Goal: Task Accomplishment & Management: Manage account settings

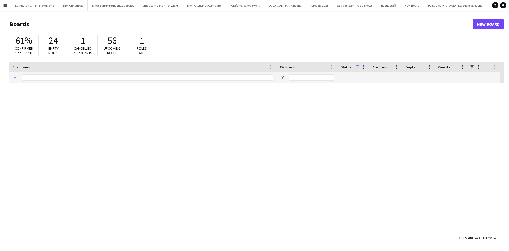
type input "**********"
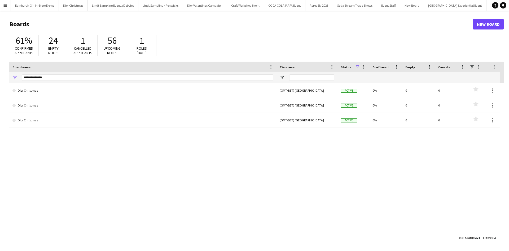
click at [5, 6] on app-icon "Menu" at bounding box center [5, 5] width 4 height 4
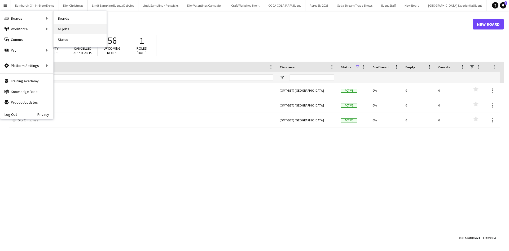
click at [60, 28] on link "All jobs" at bounding box center [80, 29] width 53 height 11
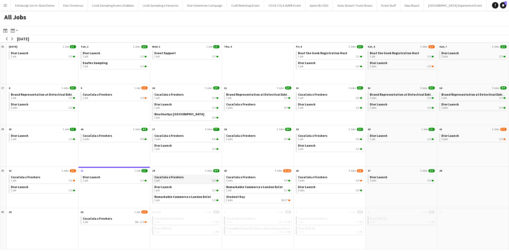
click at [166, 178] on span "CocaCola x Freshers" at bounding box center [168, 177] width 29 height 4
click at [170, 189] on div "1 job 1/1" at bounding box center [186, 190] width 64 height 3
click at [178, 231] on div "1 job 1/1" at bounding box center [186, 231] width 64 height 3
click at [162, 197] on span "Remarkable Commerce x London ExCel" at bounding box center [182, 196] width 56 height 4
click at [6, 3] on app-icon "Menu" at bounding box center [5, 5] width 4 height 4
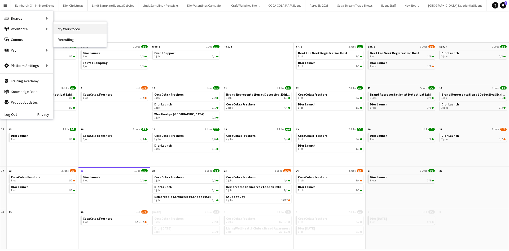
click at [56, 26] on link "My Workforce" at bounding box center [80, 29] width 53 height 11
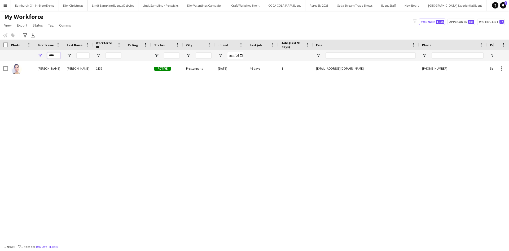
drag, startPoint x: 57, startPoint y: 57, endPoint x: 43, endPoint y: 57, distance: 14.1
click at [43, 57] on div "****" at bounding box center [48, 55] width 29 height 11
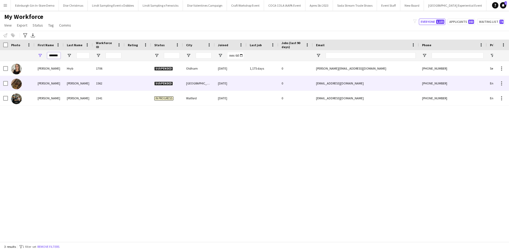
type input "*******"
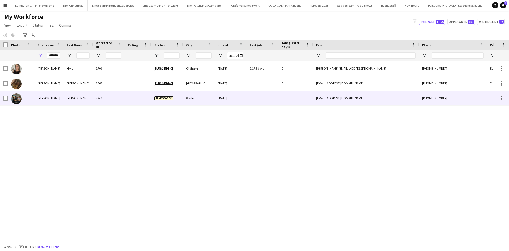
click at [41, 99] on div "Heather" at bounding box center [48, 98] width 29 height 15
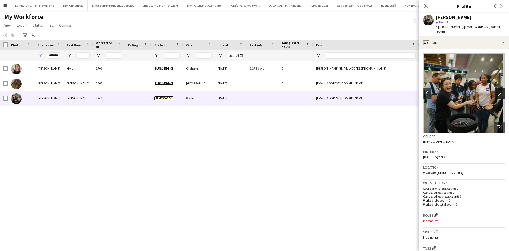
click at [497, 90] on app-icon "chevron-right" at bounding box center [501, 93] width 8 height 6
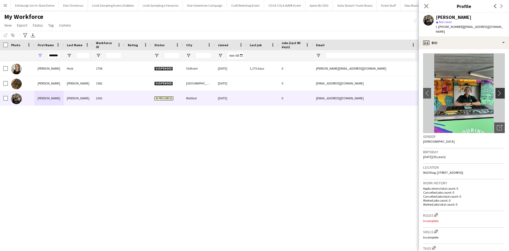
click at [497, 90] on app-icon "chevron-right" at bounding box center [501, 93] width 8 height 6
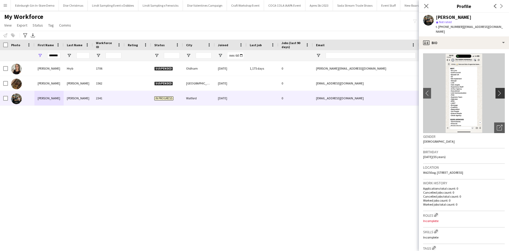
click at [497, 90] on app-icon "chevron-right" at bounding box center [501, 93] width 8 height 6
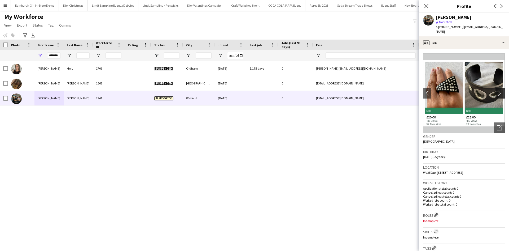
click at [497, 90] on app-icon "chevron-right" at bounding box center [501, 93] width 8 height 6
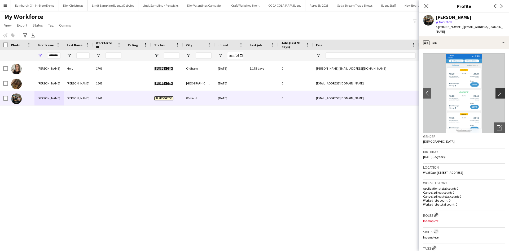
click at [497, 90] on app-icon "chevron-right" at bounding box center [501, 93] width 8 height 6
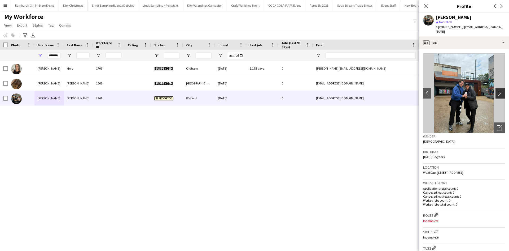
click at [497, 90] on app-icon "chevron-right" at bounding box center [501, 93] width 8 height 6
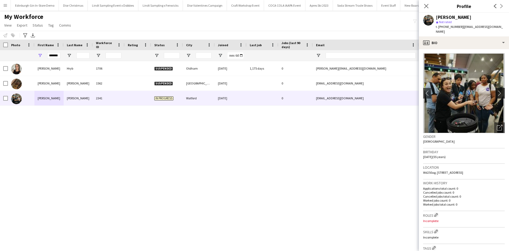
click at [497, 90] on app-icon "chevron-right" at bounding box center [501, 93] width 8 height 6
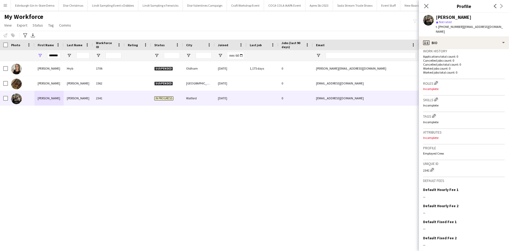
scroll to position [147, 0]
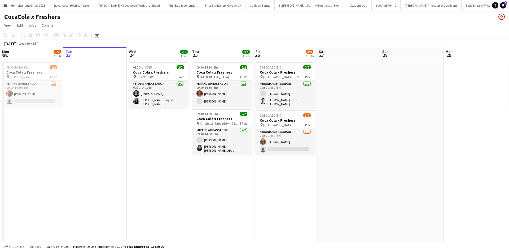
scroll to position [0, 5305]
click at [6, 4] on app-icon "Menu" at bounding box center [5, 5] width 4 height 4
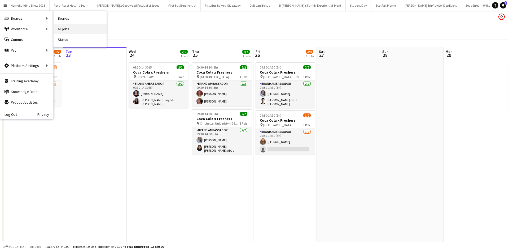
click at [69, 28] on link "All jobs" at bounding box center [80, 29] width 53 height 11
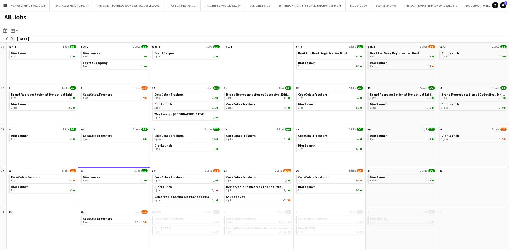
click at [13, 37] on button "arrow-right" at bounding box center [12, 38] width 5 height 5
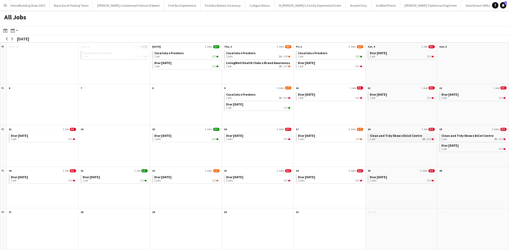
click at [396, 139] on div "1 job 3A • 0/2" at bounding box center [402, 138] width 64 height 3
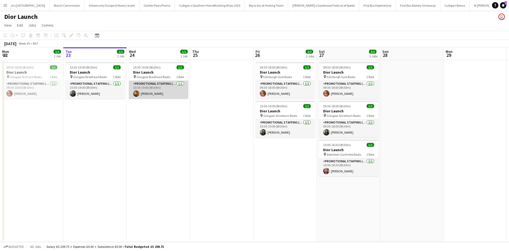
scroll to position [0, 5150]
click at [173, 94] on app-card-role "Promotional Staffing (Sales Staff) 1/1 10:30-19:00 (8h30m) Rebecca Moore" at bounding box center [158, 90] width 59 height 18
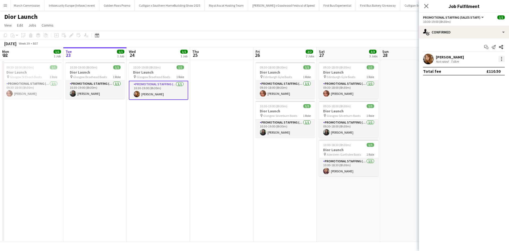
click at [500, 59] on div at bounding box center [501, 59] width 6 height 6
click at [480, 119] on span "Remove" at bounding box center [476, 119] width 16 height 5
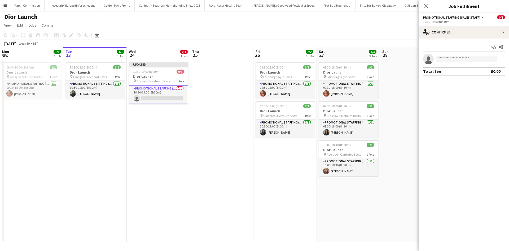
click at [391, 135] on app-date-cell at bounding box center [411, 151] width 63 height 182
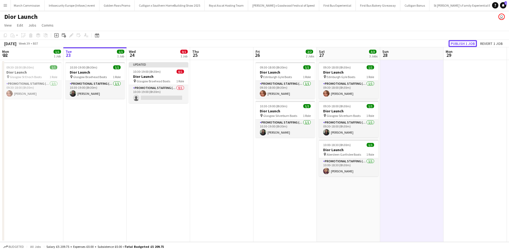
click at [463, 45] on button "Publish 1 job" at bounding box center [463, 43] width 28 height 7
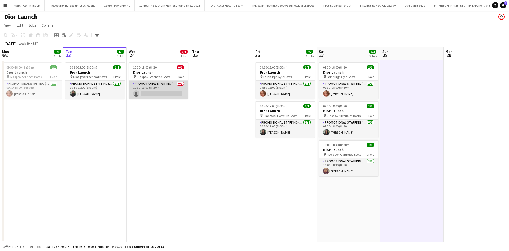
click at [168, 89] on app-card-role "Promotional Staffing (Sales Staff) 0/1 10:30-19:00 (8h30m) single-neutral-actio…" at bounding box center [158, 90] width 59 height 18
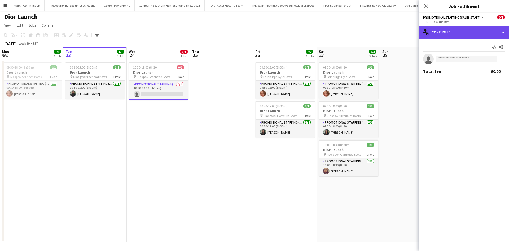
click at [442, 30] on div "single-neutral-actions-check-2 Confirmed" at bounding box center [464, 32] width 90 height 13
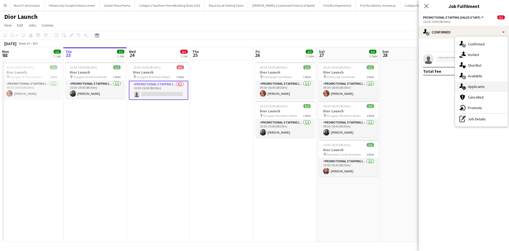
click at [487, 86] on div "single-neutral-actions-information Applicants" at bounding box center [481, 86] width 52 height 11
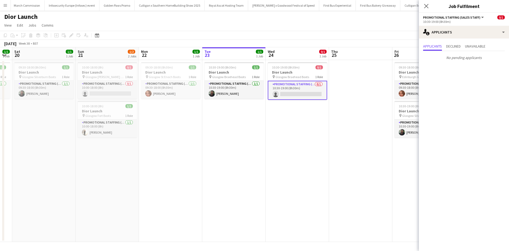
scroll to position [0, 114]
drag, startPoint x: 125, startPoint y: 168, endPoint x: 264, endPoint y: 149, distance: 140.5
click at [264, 149] on app-calendar-viewport "Thu 18 Fri 19 1/1 1 Job Sat 20 1/1 1 Job Sun 21 1/2 2 Jobs Mon 22 1/1 1 Job Tue…" at bounding box center [254, 144] width 509 height 194
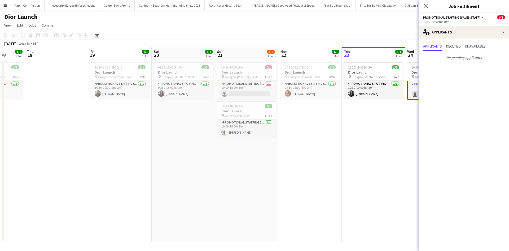
drag, startPoint x: 176, startPoint y: 175, endPoint x: 305, endPoint y: 171, distance: 128.7
click at [305, 171] on app-calendar-viewport "Mon 15 1/1 1 Job Tue 16 Wed 17 1/1 1 Job Thu 18 Fri 19 1/1 1 Job Sat 20 1/1 1 J…" at bounding box center [254, 144] width 509 height 194
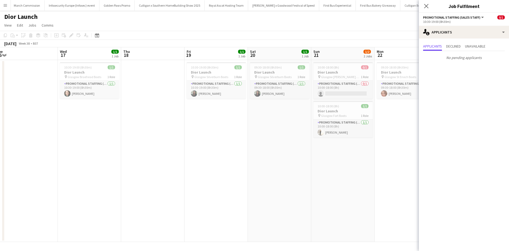
scroll to position [0, 129]
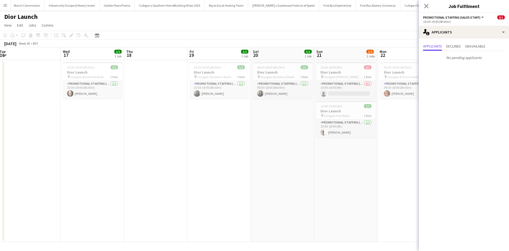
drag, startPoint x: 168, startPoint y: 180, endPoint x: 268, endPoint y: 168, distance: 99.9
click at [268, 168] on app-calendar-viewport "Sun 14 3/3 3 Jobs Mon 15 1/1 1 Job Tue 16 Wed 17 1/1 1 Job Thu 18 Fri 19 1/1 1 …" at bounding box center [254, 144] width 509 height 194
click at [396, 180] on app-date-cell "09:30-18:00 (8h30m) 1/1 Dior Launch pin Glasgow St Enoch Boots 1 Role Promotion…" at bounding box center [409, 151] width 63 height 182
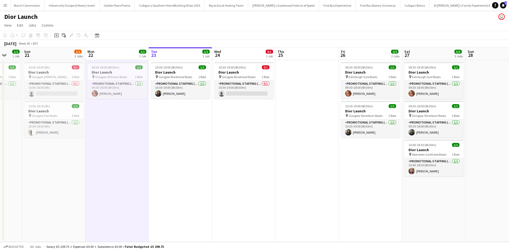
scroll to position [0, 239]
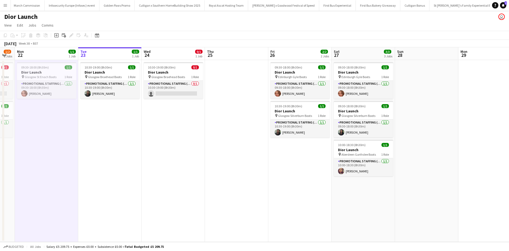
drag, startPoint x: 470, startPoint y: 184, endPoint x: 107, endPoint y: 160, distance: 364.3
click at [107, 160] on app-calendar-viewport "Thu 18 Fri 19 1/1 1 Job Sat 20 1/1 1 Job Sun 21 1/2 2 Jobs Mon 22 1/1 1 Job Tue…" at bounding box center [254, 144] width 509 height 194
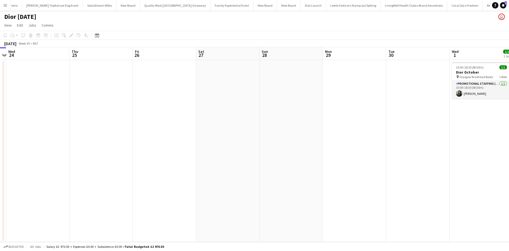
scroll to position [0, 5696]
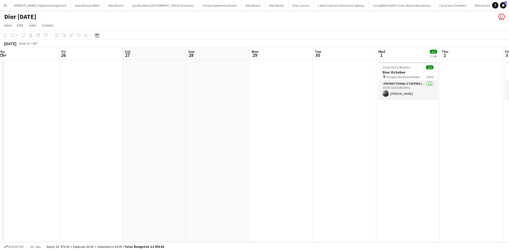
drag, startPoint x: 370, startPoint y: 183, endPoint x: 173, endPoint y: 183, distance: 197.5
click at [162, 188] on app-calendar-viewport "Mon 22 Tue 23 Wed 24 Thu 25 Fri 26 Sat 27 Sun 28 Mon 29 Tue 30 Wed 1 1/1 1 Job …" at bounding box center [254, 144] width 509 height 194
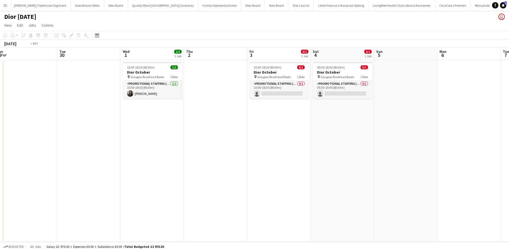
drag, startPoint x: 428, startPoint y: 187, endPoint x: 187, endPoint y: 182, distance: 241.6
click at [187, 182] on app-calendar-viewport "Fri 26 Sat 27 Sun 28 Mon 29 Tue 30 Wed 1 1/1 1 Job Thu 2 Fri 3 0/1 1 Job Sat 4 …" at bounding box center [254, 144] width 509 height 194
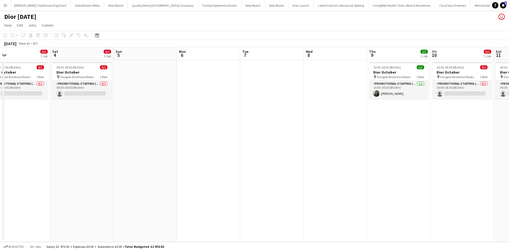
scroll to position [0, 147]
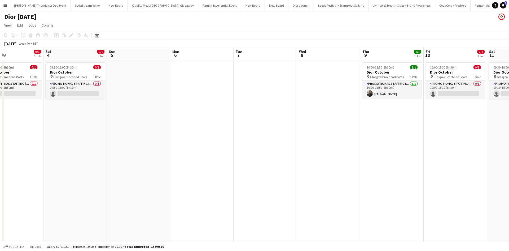
drag, startPoint x: 392, startPoint y: 164, endPoint x: 125, endPoint y: 155, distance: 267.4
click at [125, 155] on app-calendar-viewport "Wed 1 1/1 1 Job Thu 2 Fri 3 0/1 1 Job Sat 4 0/1 1 Job Sun 5 Mon 6 Tue 7 Wed 8 T…" at bounding box center [254, 144] width 509 height 194
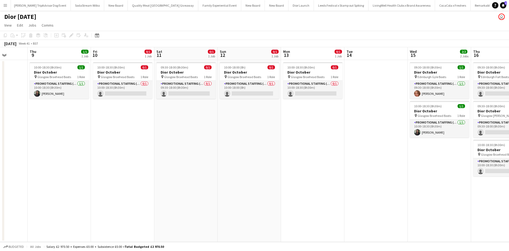
drag, startPoint x: 367, startPoint y: 173, endPoint x: 41, endPoint y: 170, distance: 326.4
click at [41, 170] on app-calendar-viewport "Sun 5 Mon 6 Tue 7 Wed 8 Thu 9 1/1 1 Job Fri 10 0/1 1 Job Sat 11 0/1 1 Job Sun 1…" at bounding box center [254, 144] width 509 height 194
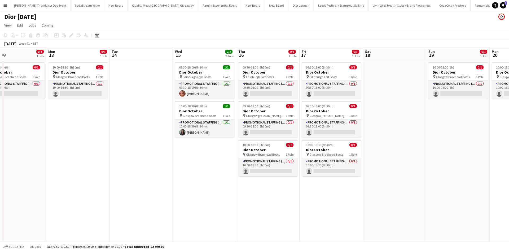
drag, startPoint x: 244, startPoint y: 174, endPoint x: 16, endPoint y: 160, distance: 229.0
click at [16, 160] on app-calendar-viewport "Thu 9 1/1 1 Job Fri 10 0/1 1 Job Sat 11 0/1 1 Job Sun 12 0/1 1 Job Mon 13 0/1 1…" at bounding box center [254, 144] width 509 height 194
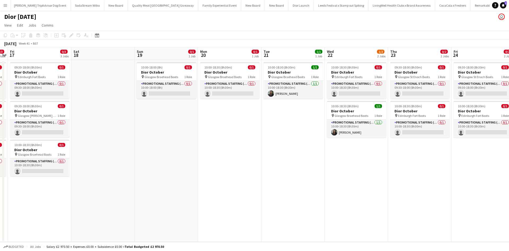
scroll to position [0, 246]
drag, startPoint x: 399, startPoint y: 184, endPoint x: 107, endPoint y: 177, distance: 292.3
click at [107, 177] on app-calendar-viewport "Mon 13 0/1 1 Job Tue 14 Wed 15 2/2 2 Jobs Thu 16 0/3 3 Jobs Fri 17 0/3 3 Jobs S…" at bounding box center [254, 144] width 509 height 194
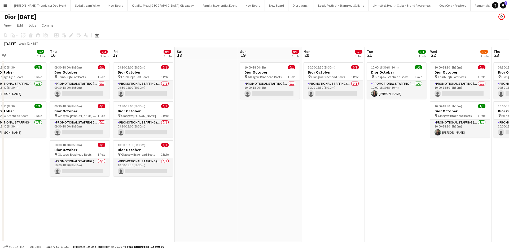
scroll to position [0, 140]
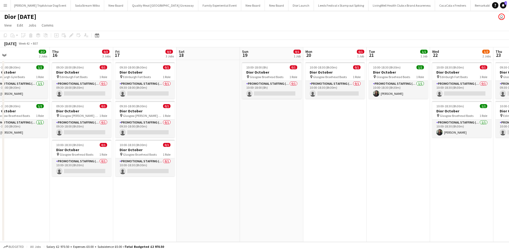
drag, startPoint x: 155, startPoint y: 187, endPoint x: 261, endPoint y: 183, distance: 105.9
click at [261, 183] on app-calendar-viewport "Mon 13 0/1 1 Job Tue 14 Wed 15 2/2 2 Jobs Thu 16 0/3 3 Jobs Fri 17 0/3 3 Jobs S…" at bounding box center [254, 144] width 509 height 194
click at [142, 131] on app-card-role "Promotional Staffing (Sales Staff) 0/1 09:30-18:00 (8h30m) single-neutral-actio…" at bounding box center [144, 128] width 59 height 18
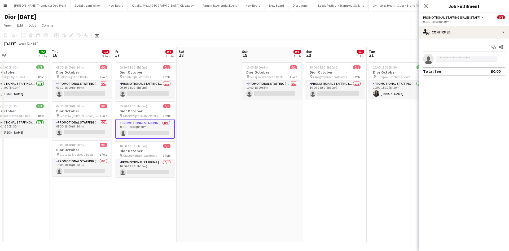
click at [453, 60] on input at bounding box center [467, 59] width 62 height 6
type input "*****"
click at [451, 70] on span "lindaking@gmx.com" at bounding box center [466, 71] width 53 height 4
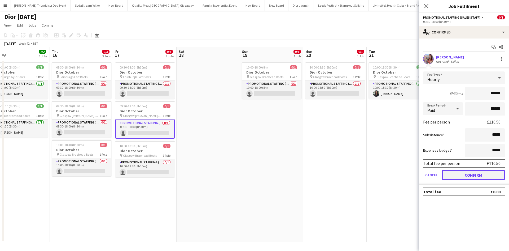
click at [477, 173] on button "Confirm" at bounding box center [473, 174] width 63 height 11
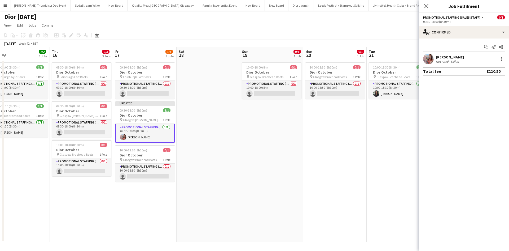
click at [391, 194] on app-date-cell "10:00-18:30 (8h30m) 1/1 Dior October pin Glasgow Braehead Boots 1 Role Promotio…" at bounding box center [398, 151] width 63 height 182
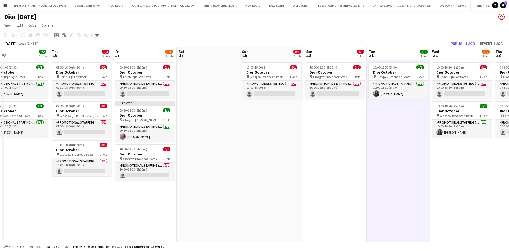
scroll to position [0, 141]
click at [457, 42] on button "Publish 1 job" at bounding box center [463, 43] width 28 height 7
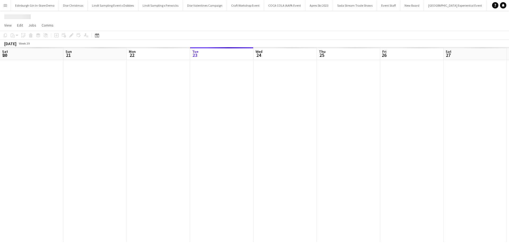
scroll to position [0, 127]
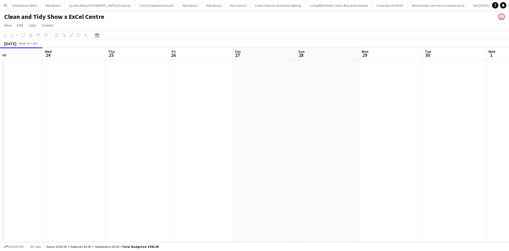
drag, startPoint x: 377, startPoint y: 177, endPoint x: 83, endPoint y: 158, distance: 294.2
click at [83, 158] on app-calendar-viewport "Sat 20 Sun 21 Mon 22 Tue 23 Wed 24 Thu 25 Fri 26 Sat 27 Sun 28 Mon 29 Tue 30 We…" at bounding box center [254, 144] width 509 height 194
drag, startPoint x: 322, startPoint y: 169, endPoint x: 90, endPoint y: 148, distance: 233.5
click at [90, 148] on app-calendar-viewport "Wed 24 Thu 25 Fri 26 Sat 27 Sun 28 Mon 29 Tue 30 Wed 1 Thu 2 Fri 3 Sat 4 Sun 5 …" at bounding box center [254, 144] width 509 height 194
drag, startPoint x: 308, startPoint y: 169, endPoint x: 122, endPoint y: 150, distance: 187.6
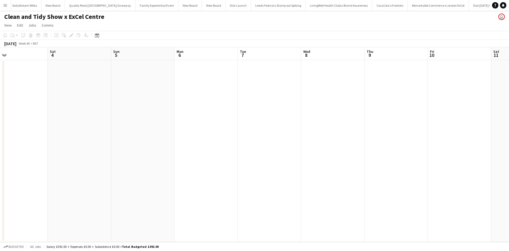
click at [122, 150] on app-calendar-viewport "Tue 30 Wed 1 Thu 2 Fri 3 Sat 4 Sun 5 Mon 6 Tue 7 Wed 8 Thu 9 Fri 10 Sat 11 Sun …" at bounding box center [254, 144] width 509 height 194
drag, startPoint x: 307, startPoint y: 166, endPoint x: 128, endPoint y: 138, distance: 181.5
click at [107, 137] on app-calendar-viewport "Tue 30 Wed 1 Thu 2 Fri 3 Sat 4 Sun 5 Mon 6 Tue 7 Wed 8 Thu 9 Fri 10 Sat 11 Sun …" at bounding box center [254, 144] width 509 height 194
drag, startPoint x: 300, startPoint y: 166, endPoint x: 226, endPoint y: 159, distance: 75.1
click at [117, 144] on app-calendar-viewport "Fri 3 Sat 4 Sun 5 Mon 6 Tue 7 Wed 8 Thu 9 Fri 10 Sat 11 Sun 12 Mon 13 Tue 14 We…" at bounding box center [254, 144] width 509 height 194
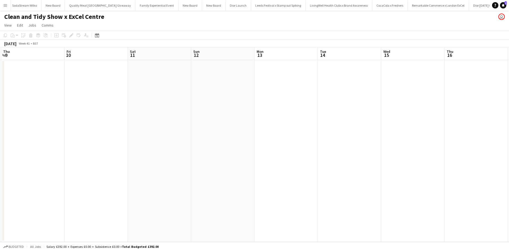
drag, startPoint x: 290, startPoint y: 169, endPoint x: 348, endPoint y: 182, distance: 59.9
click at [184, 157] on app-calendar-viewport "Mon 6 Tue 7 Wed 8 Thu 9 Fri 10 Sat 11 Sun 12 Mon 13 Tue 14 Wed 15 Thu 16 Fri 17…" at bounding box center [254, 144] width 509 height 194
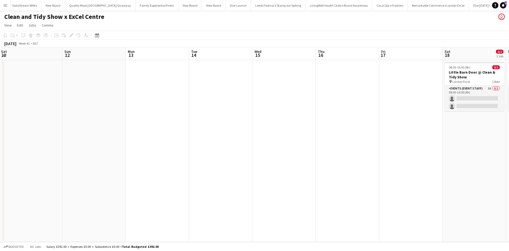
drag, startPoint x: 348, startPoint y: 182, endPoint x: 200, endPoint y: 160, distance: 150.4
click at [200, 160] on app-calendar-viewport "Wed 8 Thu 9 Fri 10 Sat 11 Sun 12 Mon 13 Tue 14 Wed 15 Thu 16 Fri 17 Sat 18 0/2 …" at bounding box center [254, 144] width 509 height 194
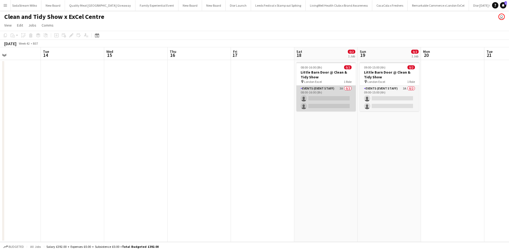
click at [323, 98] on app-card-role "Events (Event Staff) 3A 0/2 08:00-16:00 (8h) single-neutral-actions single-neut…" at bounding box center [325, 98] width 59 height 26
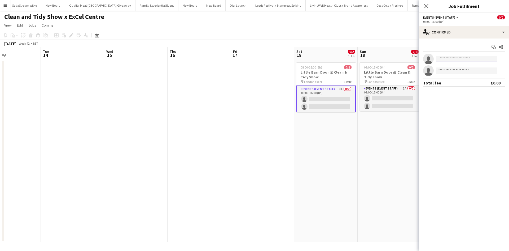
click at [454, 59] on input at bounding box center [467, 59] width 62 height 6
type input "*****"
click at [459, 70] on span "vanyagrant@yahoo.com" at bounding box center [466, 71] width 53 height 4
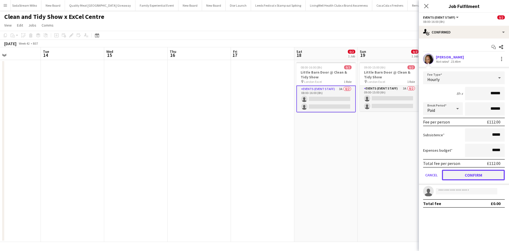
click at [471, 176] on button "Confirm" at bounding box center [473, 174] width 63 height 11
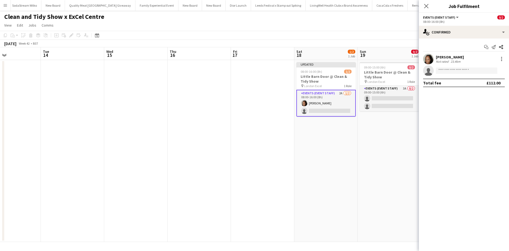
click at [400, 177] on app-date-cell "09:00-15:00 (6h) 0/2 Little Barn Door @ Clean & Tidy Show pin London Excel 1 Ro…" at bounding box center [389, 151] width 63 height 182
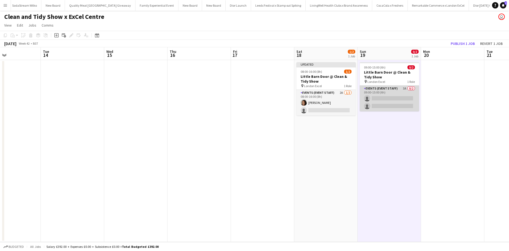
click at [396, 97] on app-card-role "Events (Event Staff) 3A 0/2 09:00-15:00 (6h) single-neutral-actions single-neut…" at bounding box center [389, 98] width 59 height 26
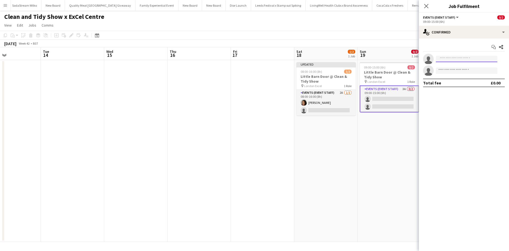
click at [470, 60] on input at bounding box center [467, 59] width 62 height 6
type input "****"
click at [466, 71] on span "vanyagrant@yahoo.com" at bounding box center [466, 71] width 53 height 4
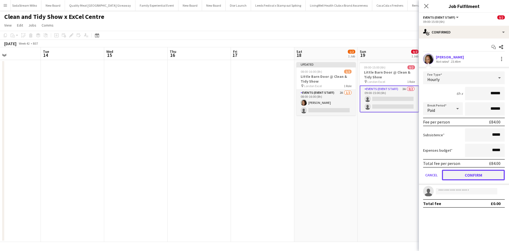
click at [467, 176] on button "Confirm" at bounding box center [473, 174] width 63 height 11
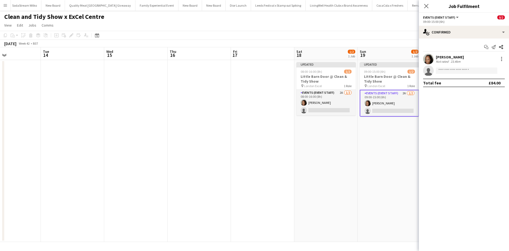
click at [400, 188] on app-date-cell "Updated 09:00-15:00 (6h) 1/2 Little Barn Door @ Clean & Tidy Show pin London Ex…" at bounding box center [389, 151] width 63 height 182
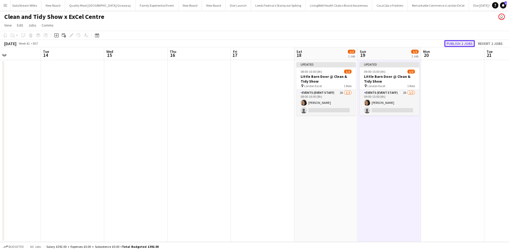
click at [458, 44] on button "Publish 2 jobs" at bounding box center [459, 43] width 30 height 7
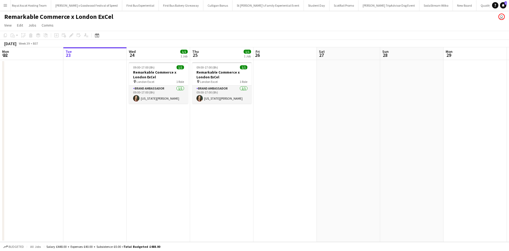
scroll to position [0, 5367]
click at [87, 81] on app-date-cell at bounding box center [94, 151] width 63 height 182
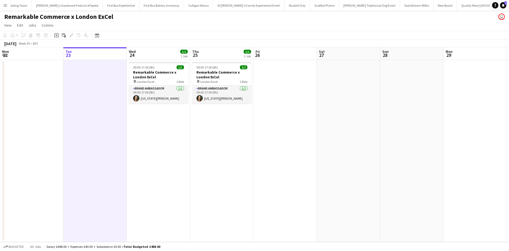
click at [5, 2] on button "Menu" at bounding box center [5, 5] width 11 height 11
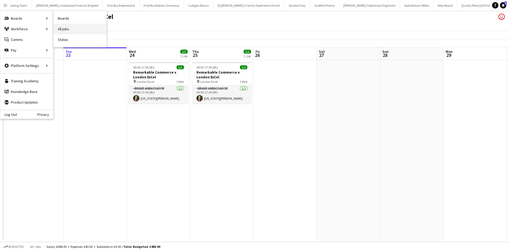
click at [61, 26] on link "All jobs" at bounding box center [80, 29] width 53 height 11
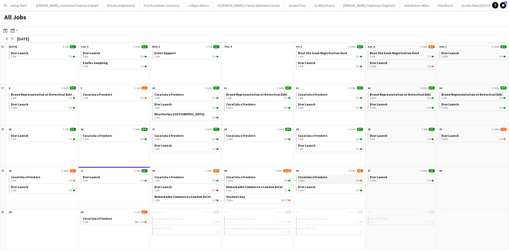
click at [318, 181] on div "2 jobs 3/4" at bounding box center [330, 180] width 64 height 3
click at [176, 178] on span "CocaCola x Freshers" at bounding box center [168, 177] width 29 height 4
click at [173, 188] on link "Dior Launch 1 job 0/1" at bounding box center [186, 188] width 64 height 8
click at [238, 197] on span "Student Day" at bounding box center [235, 196] width 19 height 4
click at [387, 216] on span "Dior [DATE]" at bounding box center [378, 218] width 17 height 4
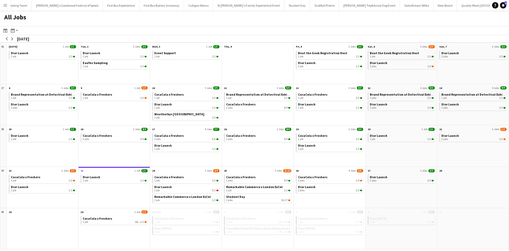
click at [5, 7] on app-icon "Menu" at bounding box center [5, 5] width 4 height 4
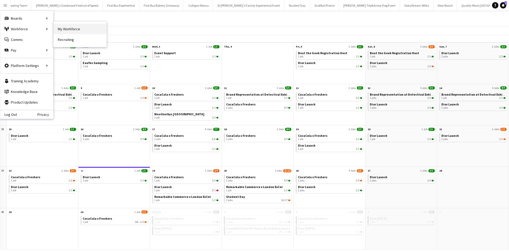
click at [64, 28] on link "My Workforce" at bounding box center [80, 29] width 53 height 11
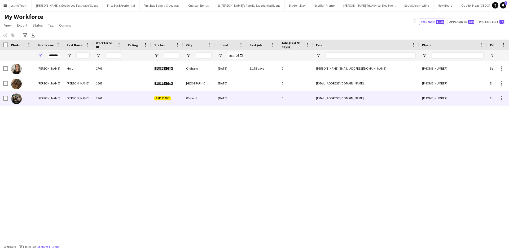
click at [47, 98] on div "Heather" at bounding box center [48, 98] width 29 height 15
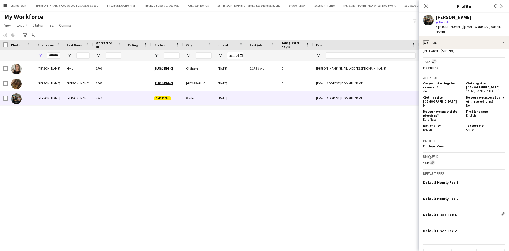
scroll to position [261, 0]
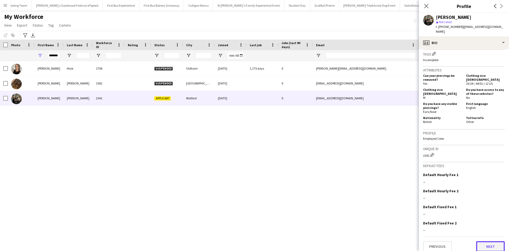
click at [487, 241] on button "Next" at bounding box center [490, 246] width 29 height 11
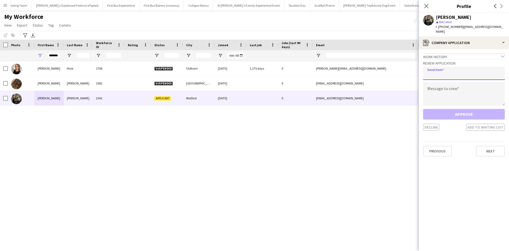
click at [441, 71] on input "email" at bounding box center [464, 73] width 82 height 13
type input "**********"
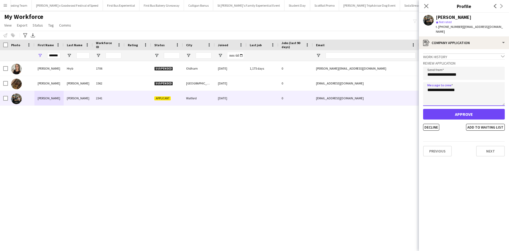
type textarea "**********"
click at [463, 109] on button "Approve" at bounding box center [464, 114] width 82 height 11
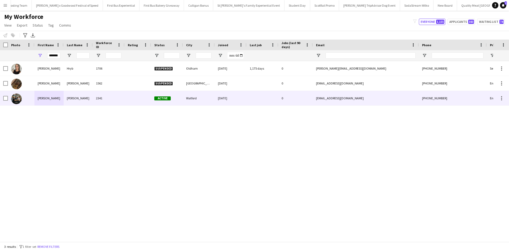
click at [40, 97] on div "Heather" at bounding box center [48, 98] width 29 height 15
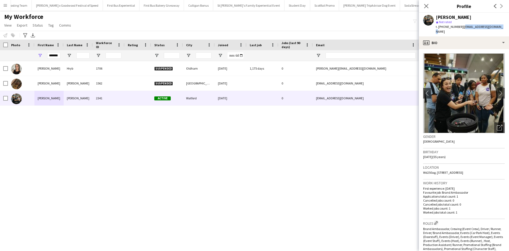
drag, startPoint x: 461, startPoint y: 28, endPoint x: 501, endPoint y: 27, distance: 39.8
click at [501, 27] on div "Heather Wildman star Not rated t. +447490717271 | hwildman@rocketmail.com" at bounding box center [464, 25] width 90 height 24
copy span "hwildman@rocketmail.com"
drag, startPoint x: 438, startPoint y: 16, endPoint x: 493, endPoint y: 18, distance: 55.7
click at [493, 18] on div "Heather Wildman" at bounding box center [470, 17] width 69 height 5
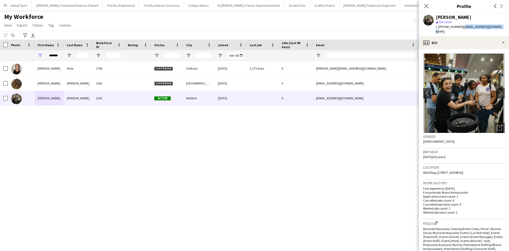
click at [456, 17] on div "Heather Wildman" at bounding box center [454, 17] width 36 height 5
drag, startPoint x: 436, startPoint y: 17, endPoint x: 476, endPoint y: 16, distance: 39.8
click at [476, 16] on div "Heather Wildman" at bounding box center [470, 17] width 69 height 5
copy div "Heather Wildman"
drag, startPoint x: 49, startPoint y: 56, endPoint x: 76, endPoint y: 54, distance: 26.9
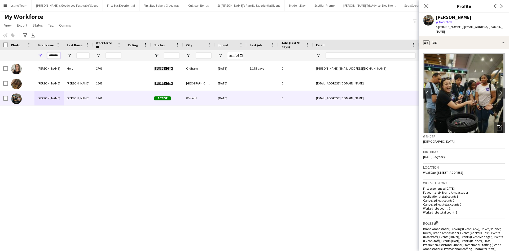
click at [76, 54] on div "*******" at bounding box center [287, 55] width 575 height 11
type input "******"
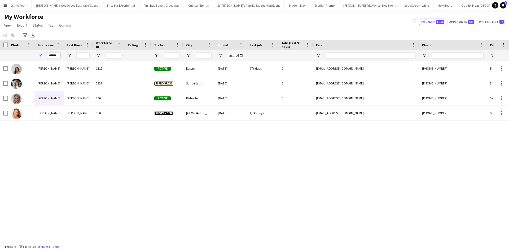
drag, startPoint x: 59, startPoint y: 54, endPoint x: 45, endPoint y: 54, distance: 13.8
click at [45, 54] on div "******" at bounding box center [48, 55] width 29 height 11
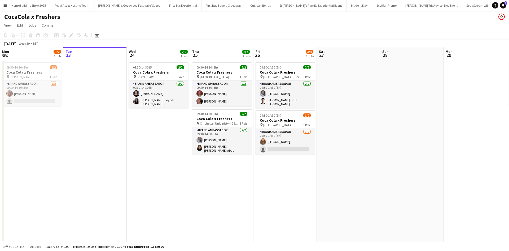
scroll to position [0, 5305]
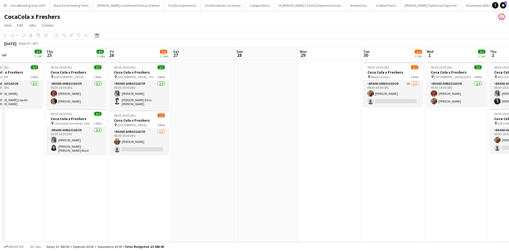
drag, startPoint x: 329, startPoint y: 171, endPoint x: 179, endPoint y: 172, distance: 150.3
click at [179, 172] on app-calendar-viewport "Sat 20 Sun 21 Mon 22 1/2 1 Job Tue 23 Wed 24 2/2 1 Job Thu 25 4/4 2 Jobs Fri 26…" at bounding box center [254, 144] width 509 height 194
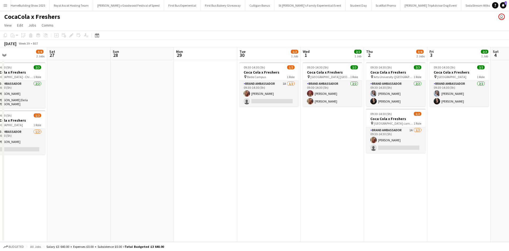
scroll to position [0, 271]
drag, startPoint x: 316, startPoint y: 172, endPoint x: 196, endPoint y: 175, distance: 120.7
click at [196, 175] on app-calendar-viewport "Mon 22 1/2 1 Job Tue 23 Wed 24 2/2 1 Job Thu 25 4/4 2 Jobs Fri 26 3/4 2 Jobs Sa…" at bounding box center [254, 144] width 509 height 194
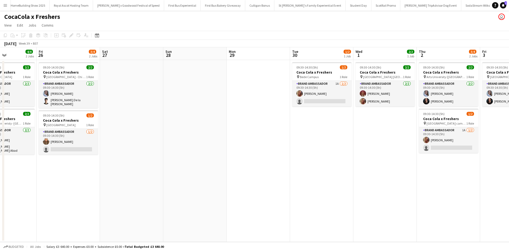
scroll to position [0, 118]
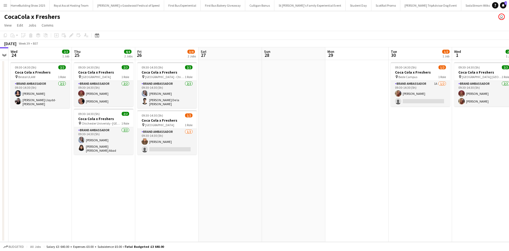
drag, startPoint x: 76, startPoint y: 152, endPoint x: 223, endPoint y: 129, distance: 149.2
click at [223, 129] on app-calendar-viewport "Mon 22 1/2 1 Job Tue 23 Wed 24 2/2 1 Job Thu 25 4/4 2 Jobs Fri 26 3/4 2 Jobs Sa…" at bounding box center [254, 144] width 509 height 194
click at [183, 142] on app-card-role "Brand Ambassador [DATE] 09:30-14:30 (5h) [PERSON_NAME] single-neutral-actions" at bounding box center [166, 142] width 59 height 26
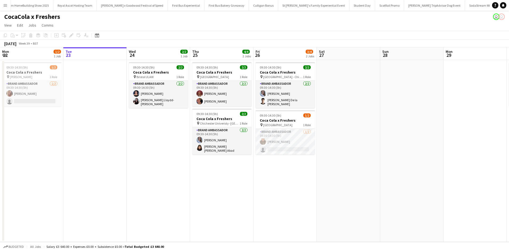
scroll to position [0, 5305]
click at [166, 100] on app-card-role "Brand Ambassador [DATE] 09:30-14:30 (5h) [PERSON_NAME] Lloydd-[PERSON_NAME]" at bounding box center [158, 94] width 59 height 27
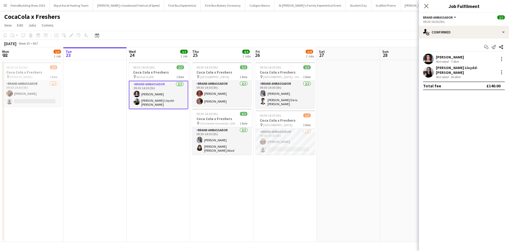
click at [458, 67] on div "Gina Lloydd-Jones" at bounding box center [466, 70] width 60 height 10
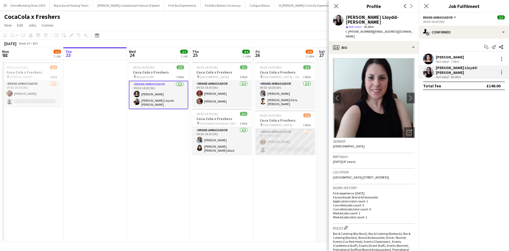
click at [299, 145] on app-card-role "Brand Ambassador 1/2 09:30-14:30 (5h) Nathan Earle single-neutral-actions" at bounding box center [285, 142] width 59 height 26
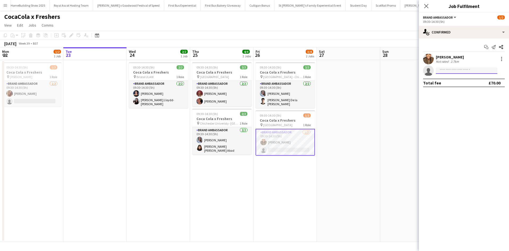
click at [457, 72] on input at bounding box center [467, 70] width 62 height 6
type input "*******"
click at [460, 78] on span "[PERSON_NAME]" at bounding box center [455, 78] width 30 height 5
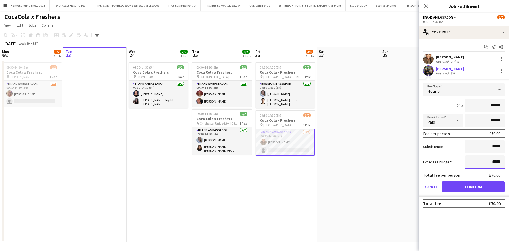
click at [495, 161] on input "*****" at bounding box center [485, 161] width 40 height 13
type input "**"
type input "******"
click at [464, 187] on button "Confirm" at bounding box center [473, 186] width 63 height 11
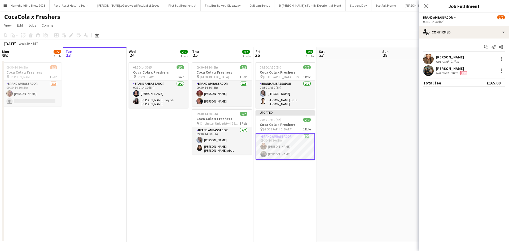
click at [419, 189] on mat-expansion-panel "check Confirmed Start chat Send notification Share Nathan Earle Not rated 2.7km…" at bounding box center [464, 144] width 90 height 212
click at [380, 154] on app-date-cell at bounding box center [348, 151] width 63 height 182
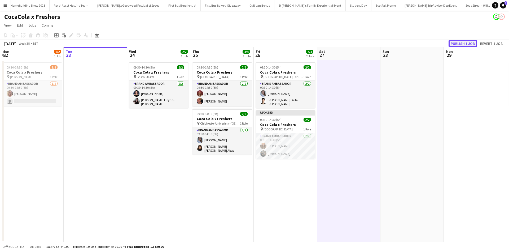
click at [456, 43] on button "Publish 1 job" at bounding box center [463, 43] width 28 height 7
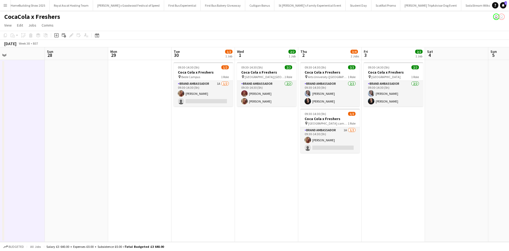
scroll to position [0, 227]
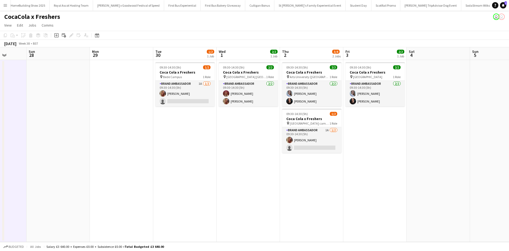
drag, startPoint x: 407, startPoint y: 134, endPoint x: 53, endPoint y: 120, distance: 354.2
click at [53, 120] on app-calendar-viewport "Wed 24 2/2 1 Job Thu 25 4/4 2 Jobs Fri 26 4/4 2 Jobs Sat 27 Sun 28 Mon 29 Tue 3…" at bounding box center [254, 144] width 509 height 194
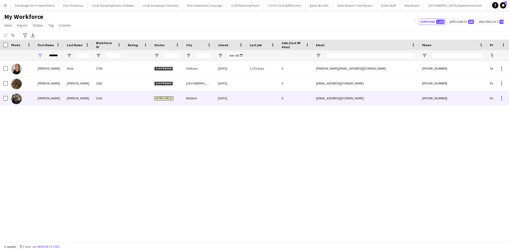
click at [46, 98] on div "[PERSON_NAME]" at bounding box center [48, 98] width 29 height 15
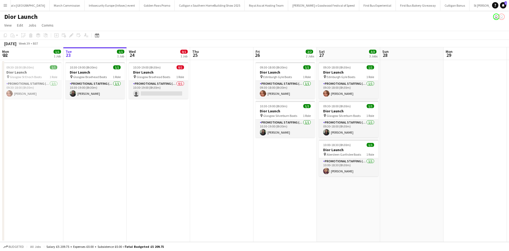
scroll to position [0, 5150]
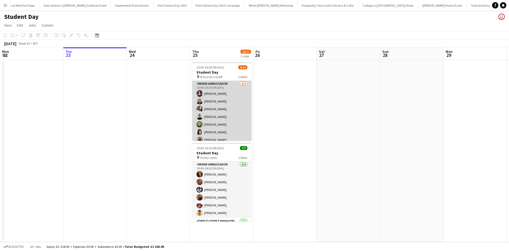
click at [242, 131] on app-card-role "Brand Ambassador [DATE] 10:00-19:30 (9h30m) [PERSON_NAME] [PERSON_NAME] [PERSON…" at bounding box center [221, 121] width 59 height 80
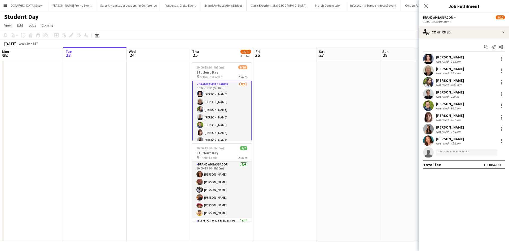
scroll to position [0, 4852]
click at [501, 57] on div at bounding box center [501, 57] width 1 height 1
click at [496, 66] on span "Edit fee" at bounding box center [484, 68] width 33 height 5
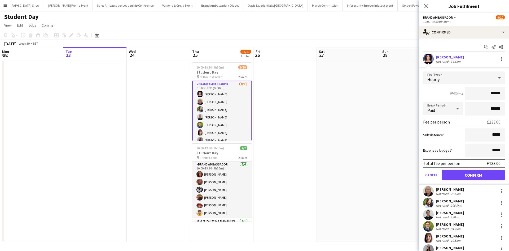
click at [379, 175] on app-date-cell at bounding box center [348, 151] width 63 height 182
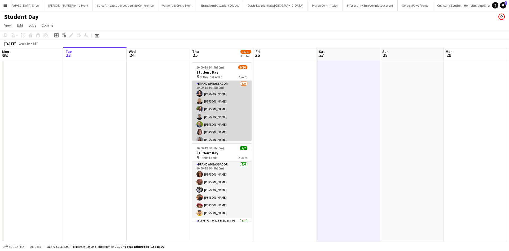
click at [237, 105] on app-card-role "Brand Ambassador 8/9 10:00-19:30 (9h30m) Ami Goff Christine Watkinson Charlotte…" at bounding box center [221, 121] width 59 height 80
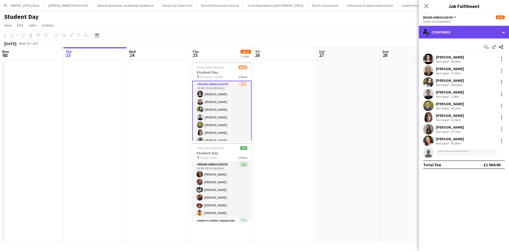
click at [469, 33] on div "single-neutral-actions-check-2 Confirmed" at bounding box center [464, 32] width 90 height 13
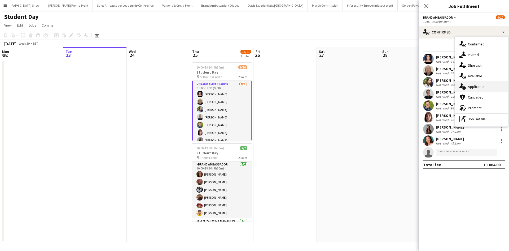
click at [484, 86] on span "Applicants" at bounding box center [476, 86] width 17 height 5
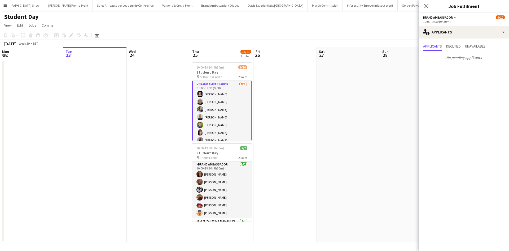
click at [372, 97] on app-date-cell at bounding box center [348, 151] width 63 height 182
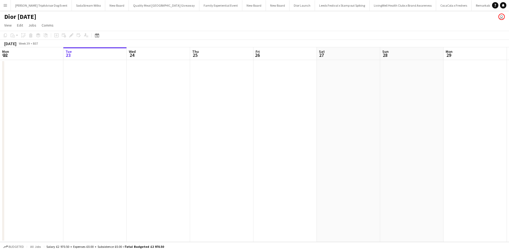
scroll to position [0, 5696]
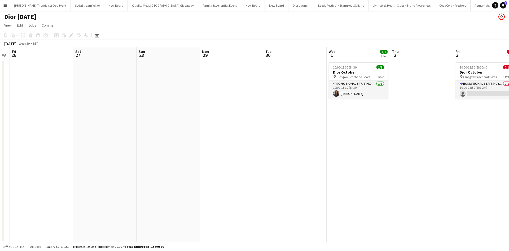
drag, startPoint x: 407, startPoint y: 196, endPoint x: 160, endPoint y: 178, distance: 247.8
click at [160, 178] on app-calendar-viewport "Mon 22 Tue 23 Wed 24 Thu 25 Fri 26 Sat 27 Sun 28 Mon 29 Tue 30 Wed 1 1/1 1 Job …" at bounding box center [254, 144] width 509 height 194
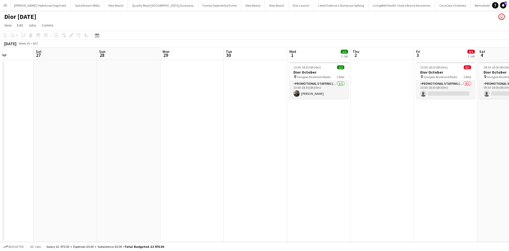
drag, startPoint x: 281, startPoint y: 190, endPoint x: 159, endPoint y: 180, distance: 121.9
click at [159, 180] on app-calendar-viewport "Wed 24 Thu 25 Fri 26 Sat 27 Sun 28 Mon 29 Tue 30 Wed 1 1/1 1 Job Thu 2 Fri 3 0/…" at bounding box center [254, 144] width 509 height 194
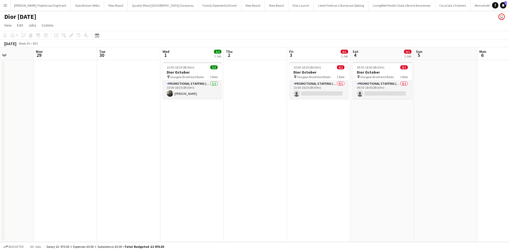
scroll to position [0, 174]
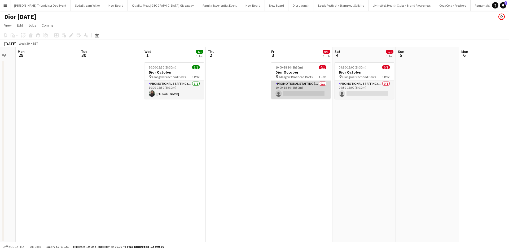
click at [315, 89] on app-card-role "Promotional Staffing (Sales Staff) 0/1 10:00-18:30 (8h30m) single-neutral-actio…" at bounding box center [300, 90] width 59 height 18
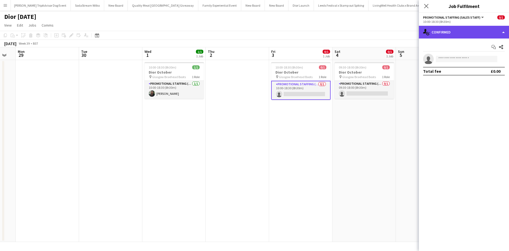
click at [453, 32] on div "single-neutral-actions-check-2 Confirmed" at bounding box center [464, 32] width 90 height 13
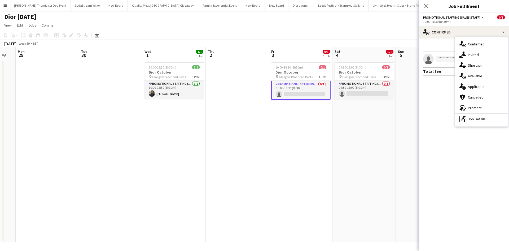
click at [473, 84] on span "Applicants" at bounding box center [476, 86] width 17 height 5
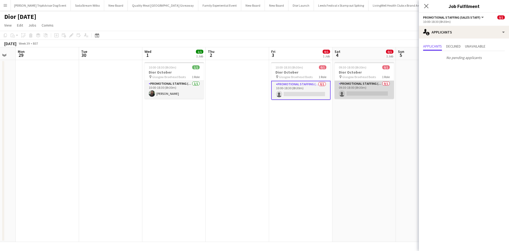
click at [378, 87] on app-card-role "Promotional Staffing (Sales Staff) 0/1 09:30-18:00 (8h30m) single-neutral-actio…" at bounding box center [364, 90] width 59 height 18
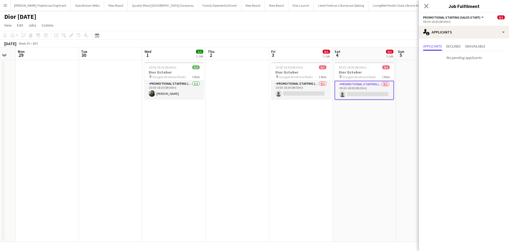
click at [359, 148] on app-date-cell "09:30-18:00 (8h30m) 0/1 Dior October pin Glasgow Braehead Boots 1 Role Promotio…" at bounding box center [363, 151] width 63 height 182
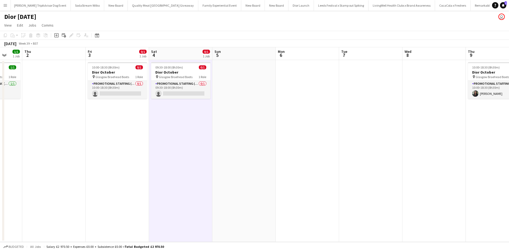
drag, startPoint x: 401, startPoint y: 150, endPoint x: 214, endPoint y: 143, distance: 187.1
click at [214, 143] on app-calendar-viewport "Sun 28 Mon 29 Tue 30 Wed 1 1/1 1 Job Thu 2 Fri 3 0/1 1 Job Sat 4 0/1 1 Job Sun …" at bounding box center [254, 144] width 509 height 194
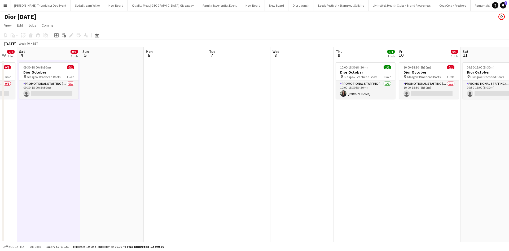
scroll to position [0, 198]
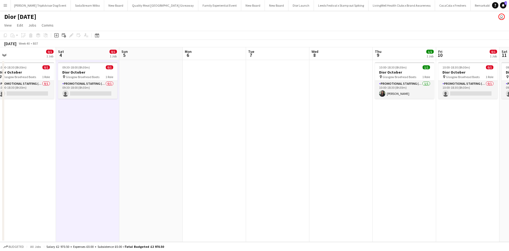
drag, startPoint x: 452, startPoint y: 141, endPoint x: 236, endPoint y: 119, distance: 217.4
click at [236, 119] on app-calendar-viewport "Tue 30 Wed 1 1/1 1 Job Thu 2 Fri 3 0/1 1 Job Sat 4 0/1 1 Job Sun 5 Mon 6 Tue 7 …" at bounding box center [254, 144] width 509 height 194
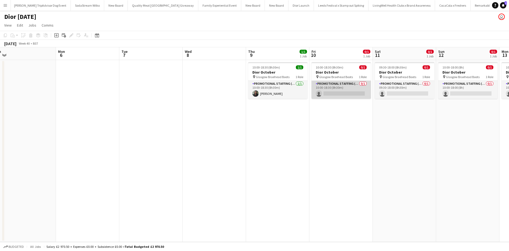
click at [350, 90] on app-card-role "Promotional Staffing (Sales Staff) 0/1 10:00-18:30 (8h30m) single-neutral-actio…" at bounding box center [341, 90] width 59 height 18
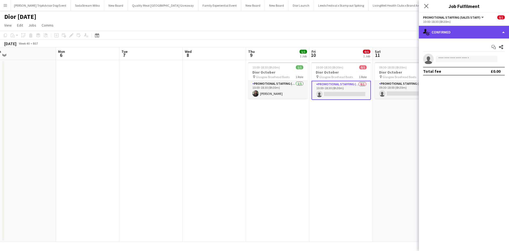
click at [471, 34] on div "single-neutral-actions-check-2 Confirmed" at bounding box center [464, 32] width 90 height 13
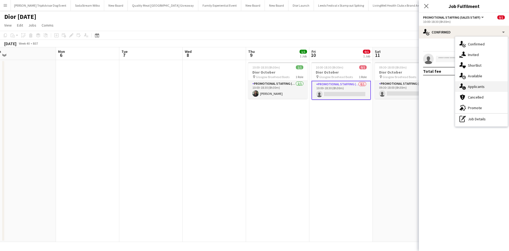
click at [481, 84] on span "Applicants" at bounding box center [476, 86] width 17 height 5
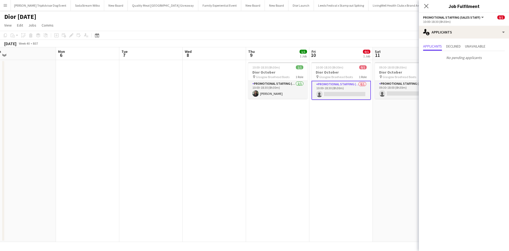
click at [392, 148] on app-date-cell "09:30-18:00 (8h30m) 0/1 Dior October pin Glasgow Braehead Boots 1 Role Promotio…" at bounding box center [404, 151] width 63 height 182
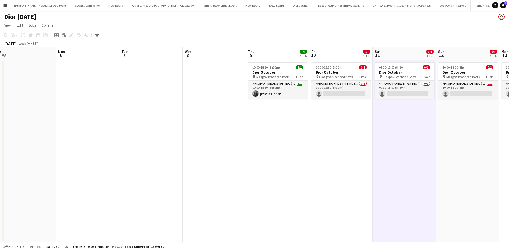
click at [5, 5] on app-icon "Menu" at bounding box center [5, 5] width 4 height 4
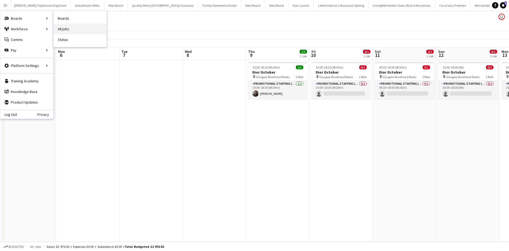
click at [66, 29] on link "All jobs" at bounding box center [80, 29] width 53 height 11
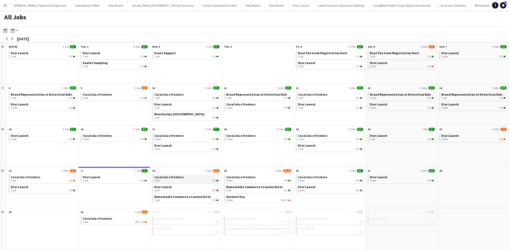
click at [167, 178] on span "CocaCola x Freshers" at bounding box center [168, 177] width 29 height 4
click at [163, 189] on div "1 job 0/1" at bounding box center [186, 190] width 64 height 3
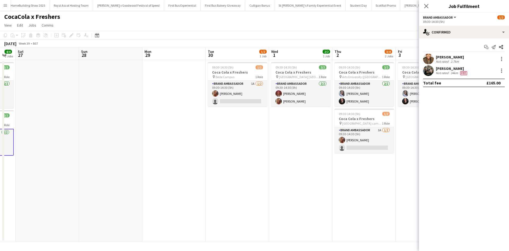
scroll to position [0, 220]
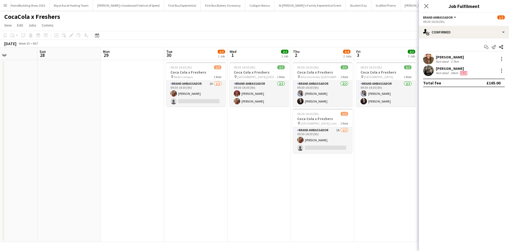
drag, startPoint x: 0, startPoint y: 0, endPoint x: 74, endPoint y: 122, distance: 142.8
click at [74, 122] on app-calendar-viewport "Wed 24 2/2 1 Job Thu 25 4/4 2 Jobs Fri 26 4/4 2 Jobs Sat 27 Sun 28 Mon 29 Tue 3…" at bounding box center [254, 144] width 509 height 194
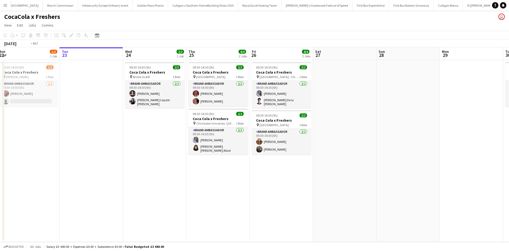
scroll to position [0, 162]
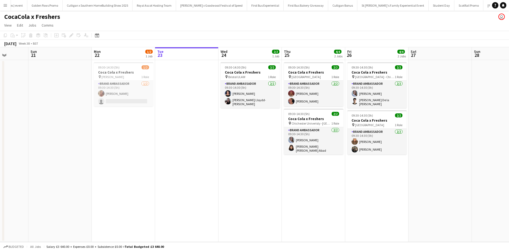
drag, startPoint x: 108, startPoint y: 167, endPoint x: 201, endPoint y: 166, distance: 92.8
click at [201, 166] on app-calendar-viewport "Thu 18 4/4 2 Jobs Fri 19 2/2 1 Job Sat 20 Sun 21 Mon 22 1/2 1 Job Tue 23 Wed 24…" at bounding box center [254, 144] width 509 height 194
click at [2, 6] on button "Menu" at bounding box center [5, 5] width 11 height 11
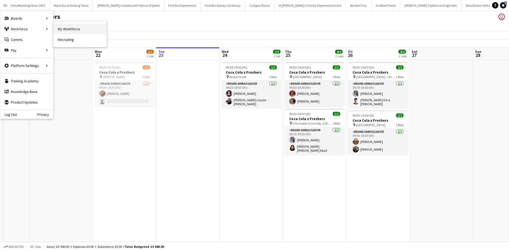
click at [66, 26] on link "My Workforce" at bounding box center [80, 29] width 53 height 11
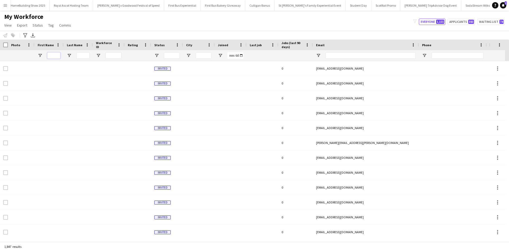
click at [55, 56] on input "First Name Filter Input" at bounding box center [53, 55] width 13 height 6
click at [23, 35] on icon "Advanced filters" at bounding box center [25, 35] width 4 height 4
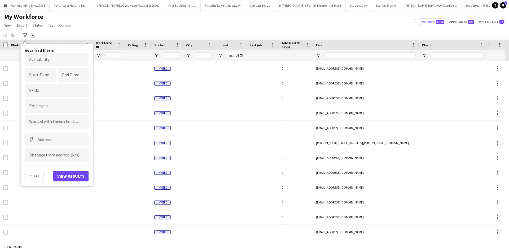
click at [50, 141] on input at bounding box center [57, 139] width 64 height 13
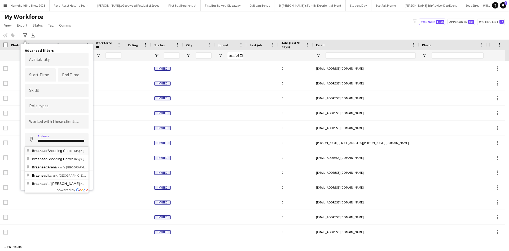
type input "**********"
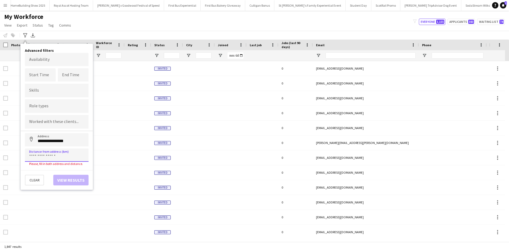
click at [50, 152] on input at bounding box center [57, 154] width 64 height 13
type input "*****"
click button "Address" at bounding box center [31, 139] width 13 height 13
type input "**********"
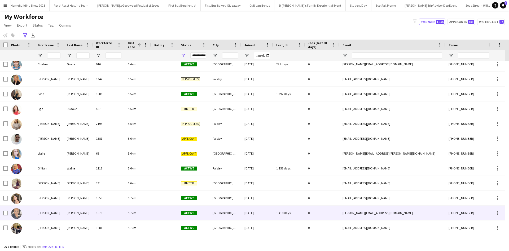
click at [48, 213] on div "Yvonne" at bounding box center [48, 212] width 29 height 15
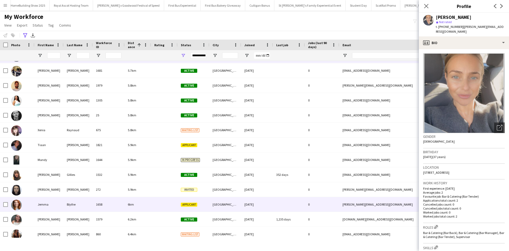
scroll to position [742, 0]
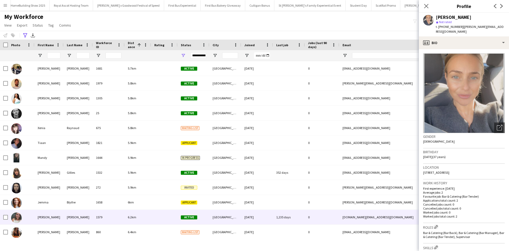
click at [45, 215] on div "Rachel" at bounding box center [48, 216] width 29 height 15
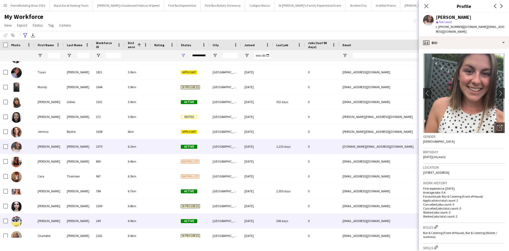
scroll to position [822, 0]
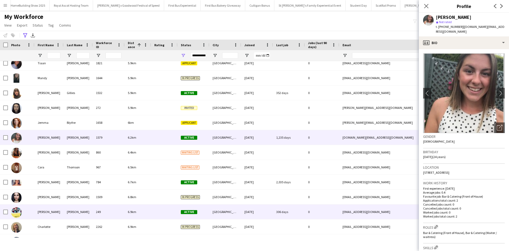
click at [45, 213] on div "Yvonne" at bounding box center [48, 211] width 29 height 15
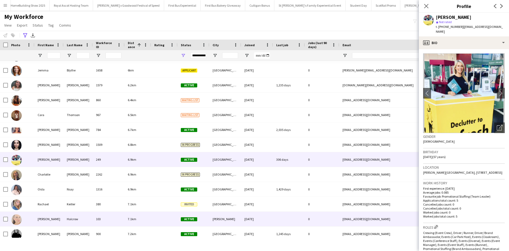
scroll to position [875, 0]
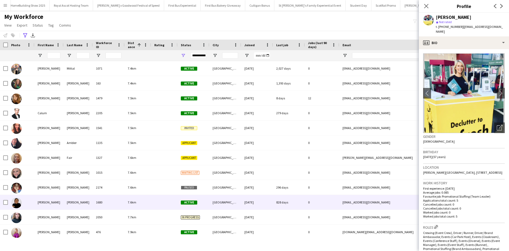
click at [39, 201] on div "Hannah" at bounding box center [48, 202] width 29 height 15
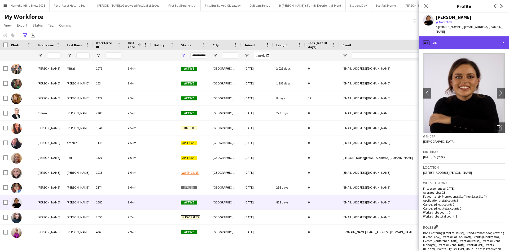
click at [448, 39] on div "profile Bio" at bounding box center [464, 42] width 90 height 13
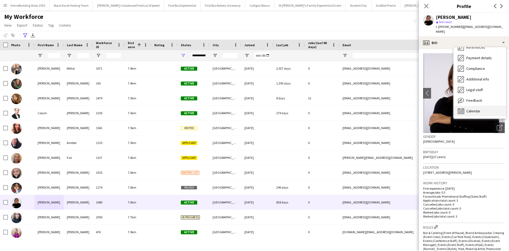
click at [477, 108] on span "Calendar" at bounding box center [473, 110] width 14 height 5
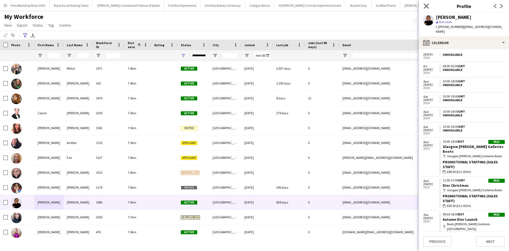
click at [425, 7] on icon "Close pop-in" at bounding box center [426, 5] width 5 height 5
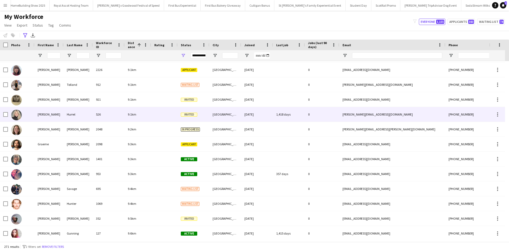
scroll to position [1591, 0]
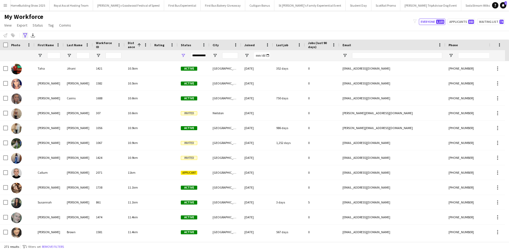
click at [24, 35] on icon "Advanced filters" at bounding box center [25, 35] width 4 height 4
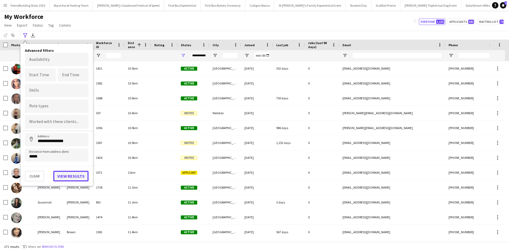
click at [60, 174] on button "View results" at bounding box center [70, 175] width 35 height 11
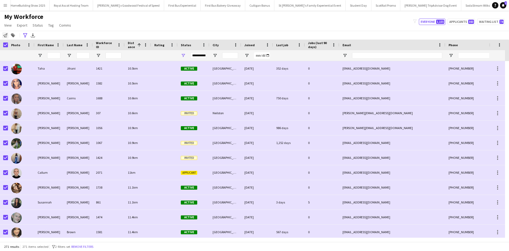
click at [5, 35] on icon "Notify workforce" at bounding box center [5, 35] width 4 height 4
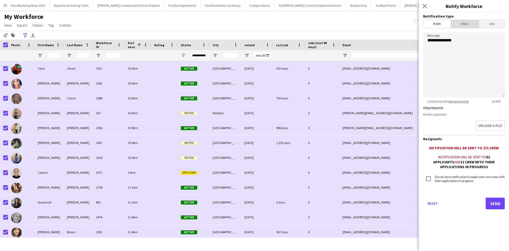
click at [474, 25] on span "Email" at bounding box center [465, 24] width 28 height 8
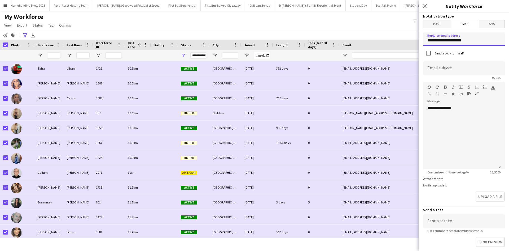
drag, startPoint x: 481, startPoint y: 43, endPoint x: 423, endPoint y: 39, distance: 57.7
click at [423, 39] on input "**********" at bounding box center [464, 38] width 82 height 13
type input "**********"
click at [466, 66] on input at bounding box center [464, 67] width 82 height 13
type input "**********"
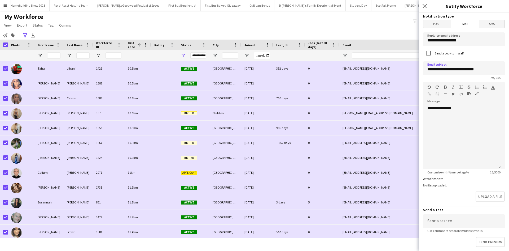
click at [480, 109] on div "**********" at bounding box center [462, 137] width 78 height 64
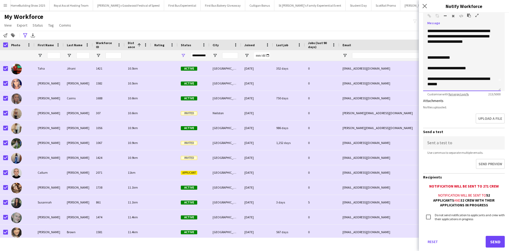
scroll to position [89, 0]
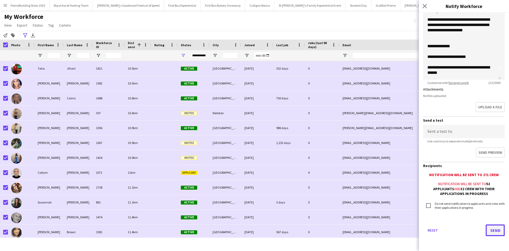
click at [492, 229] on button "Send" at bounding box center [495, 230] width 19 height 12
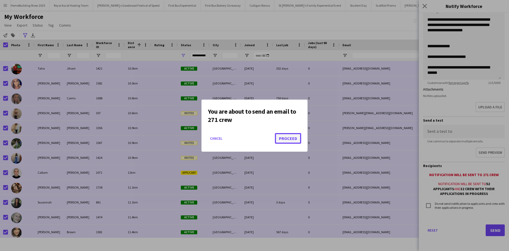
click at [285, 138] on button "Proceed" at bounding box center [288, 138] width 26 height 11
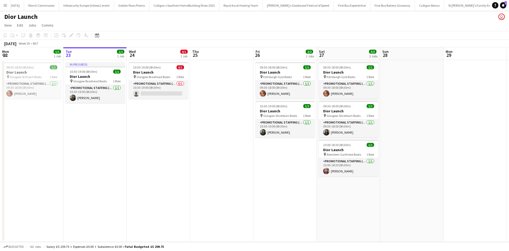
scroll to position [0, 5150]
